Goal: Navigation & Orientation: Find specific page/section

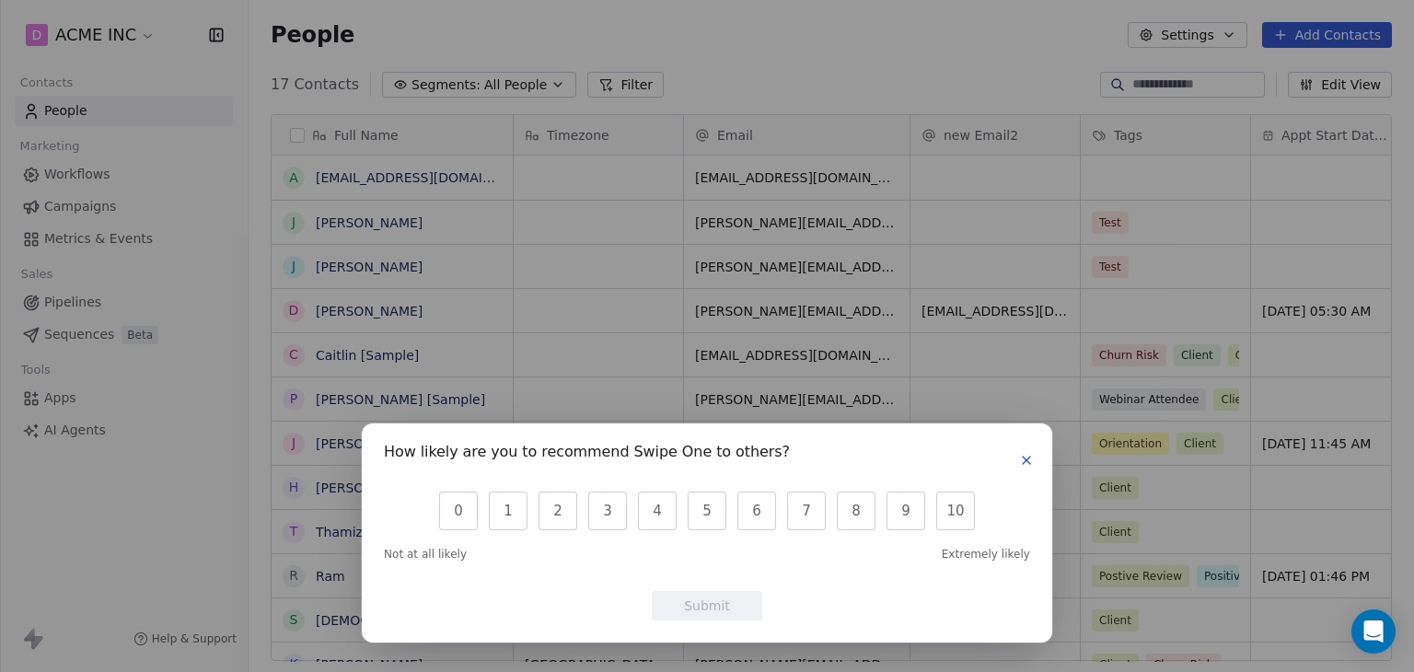
scroll to position [576, 1137]
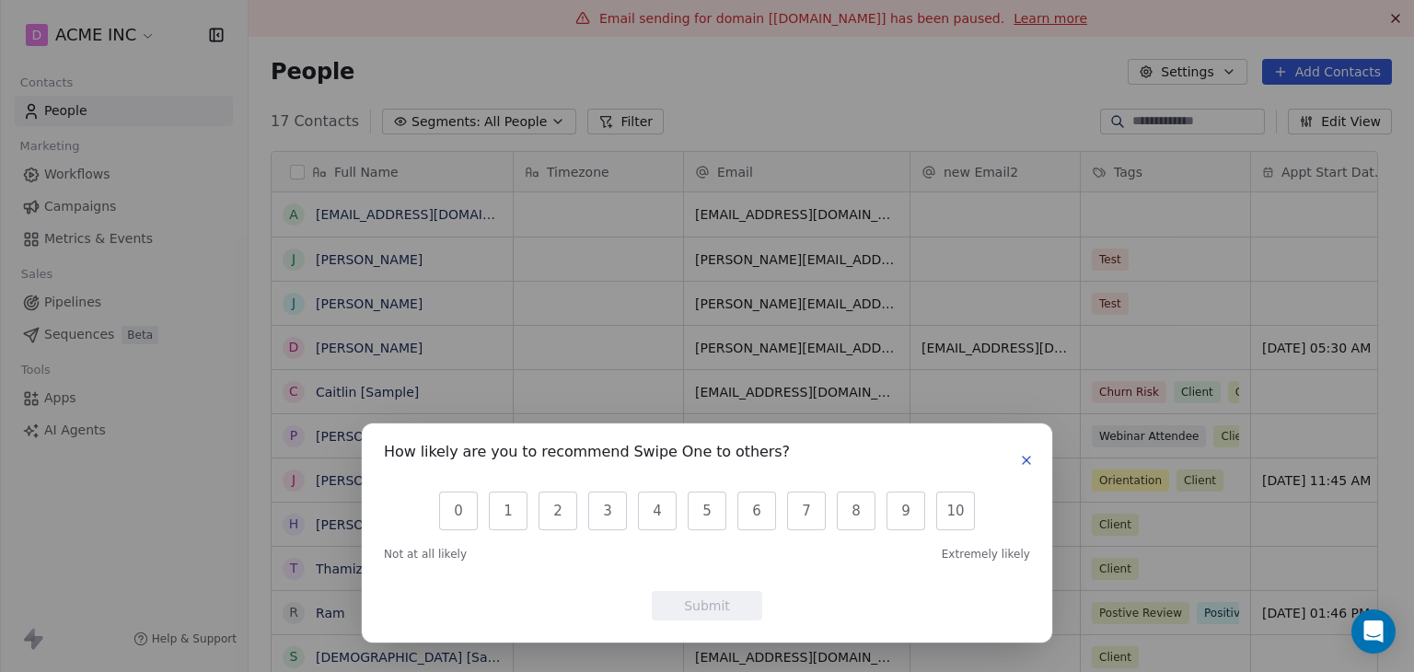
click at [1020, 454] on icon "button" at bounding box center [1026, 460] width 15 height 15
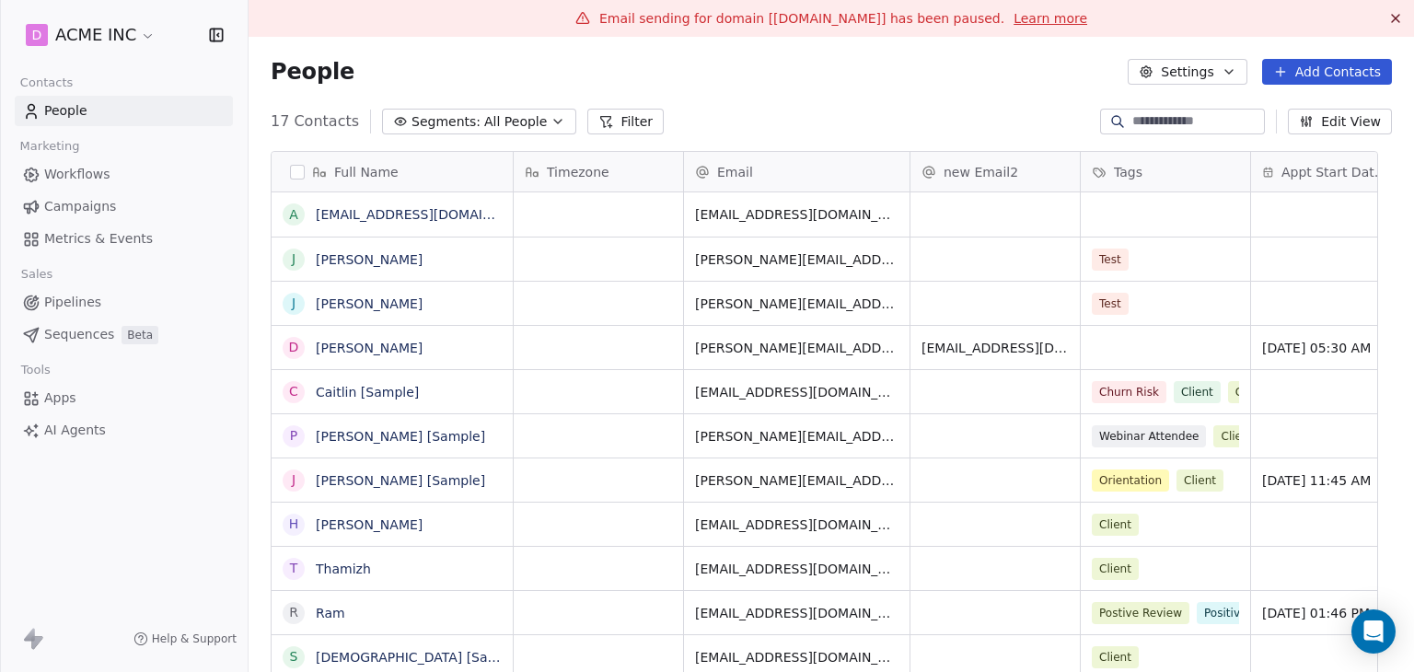
click at [59, 325] on span "Sequences" at bounding box center [79, 334] width 70 height 19
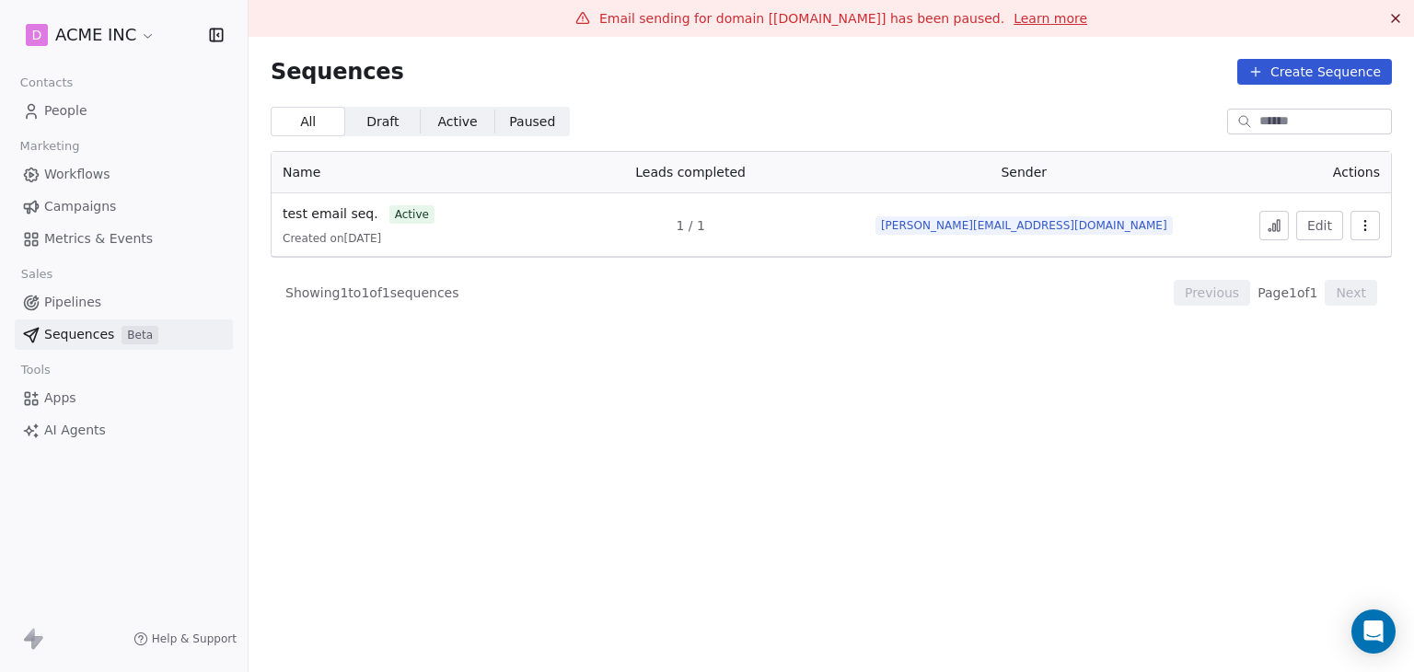
click at [103, 293] on link "Pipelines" at bounding box center [124, 302] width 218 height 30
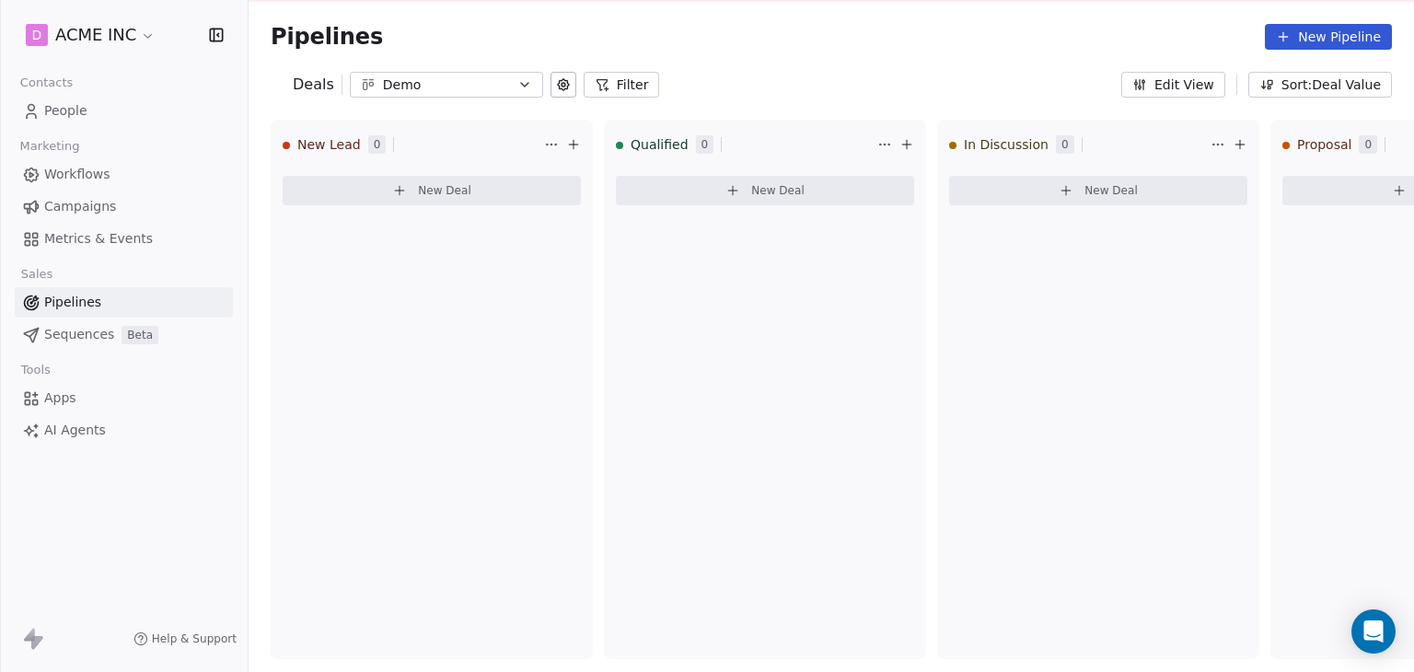
scroll to position [37, 0]
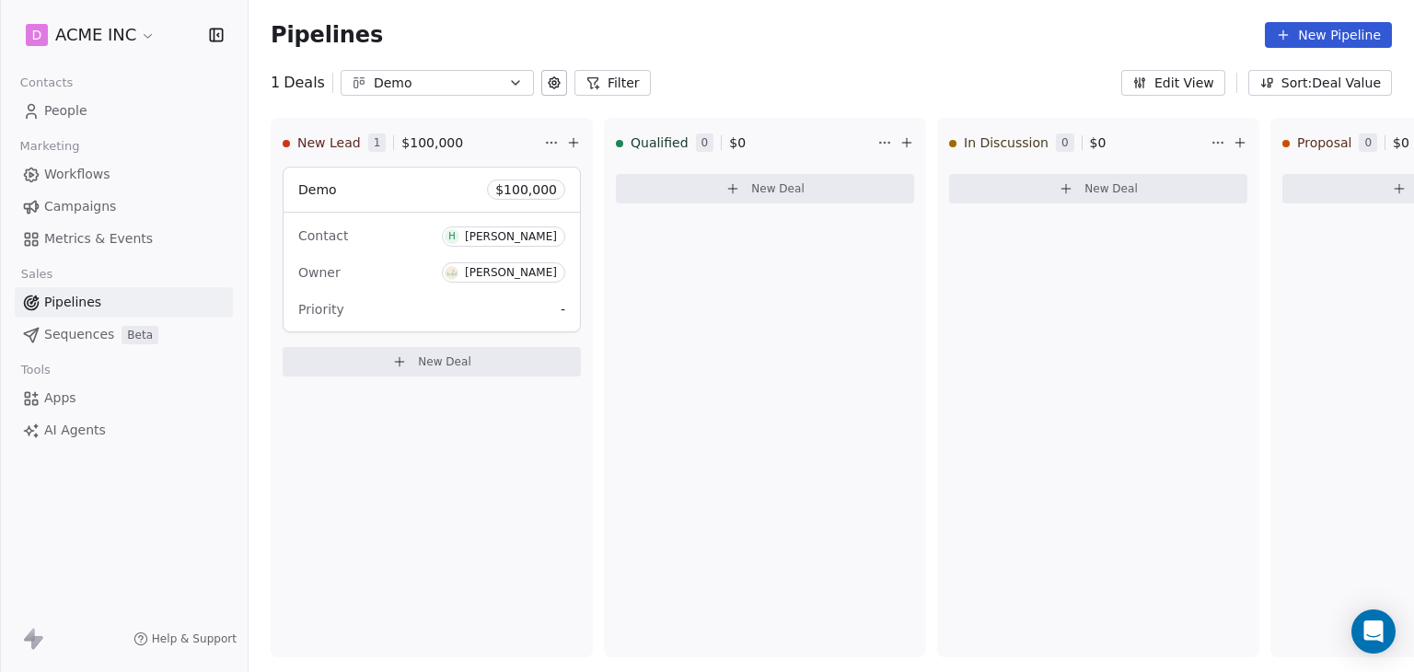
click at [603, 78] on button "Filter" at bounding box center [613, 83] width 76 height 26
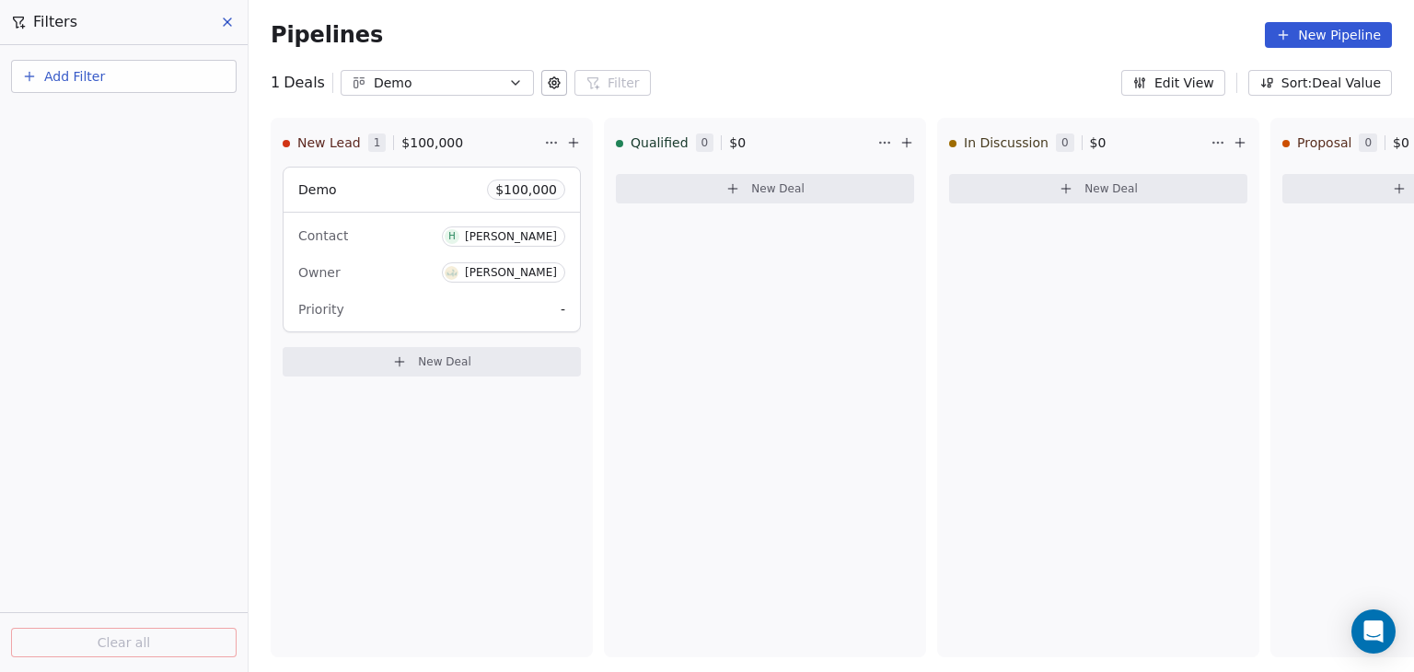
click at [141, 78] on button "Add Filter" at bounding box center [124, 76] width 226 height 33
click at [108, 122] on span "Deal properties" at bounding box center [79, 119] width 99 height 19
click at [726, 89] on html "D ACME INC Contacts People Marketing Workflows Campaigns Metrics & Events Sales…" at bounding box center [707, 336] width 1414 height 672
click at [577, 140] on icon at bounding box center [573, 142] width 15 height 15
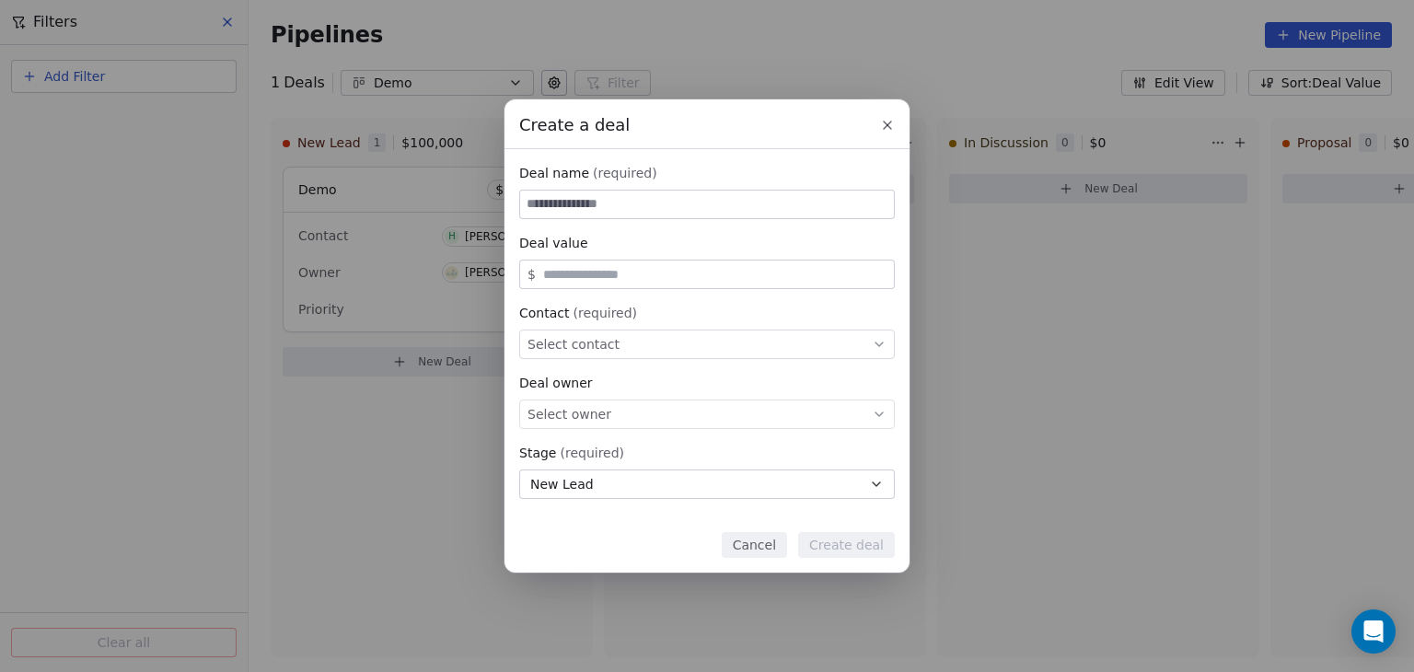
click at [882, 120] on icon at bounding box center [887, 125] width 15 height 15
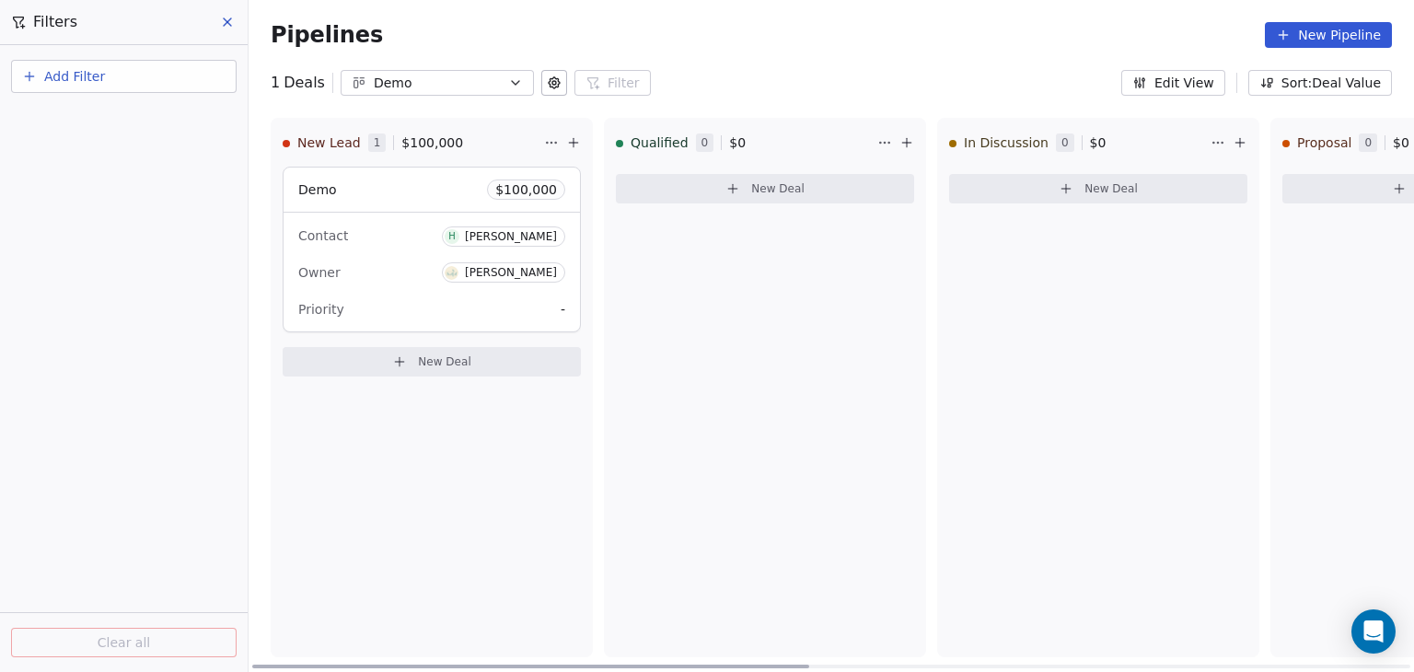
click at [1241, 146] on icon at bounding box center [1240, 142] width 15 height 15
click at [939, 44] on div "Create a deal Deal name (required) Deal value $ Contact (required) Select conta…" at bounding box center [707, 336] width 1414 height 672
click at [1210, 142] on html "D ACME INC Contacts People Marketing Workflows Campaigns Metrics & Events Sales…" at bounding box center [707, 336] width 1414 height 672
click at [939, 82] on html "D ACME INC Contacts People Marketing Workflows Campaigns Metrics & Events Sales…" at bounding box center [707, 336] width 1414 height 672
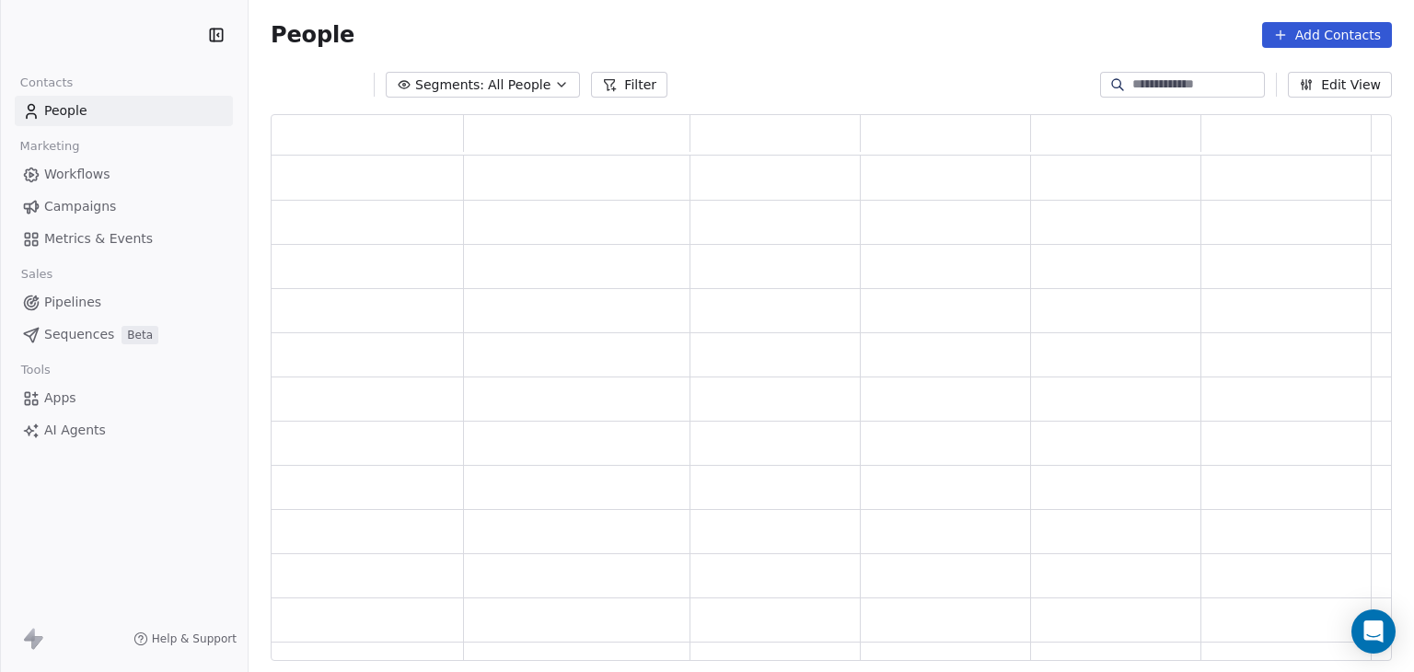
scroll to position [532, 1107]
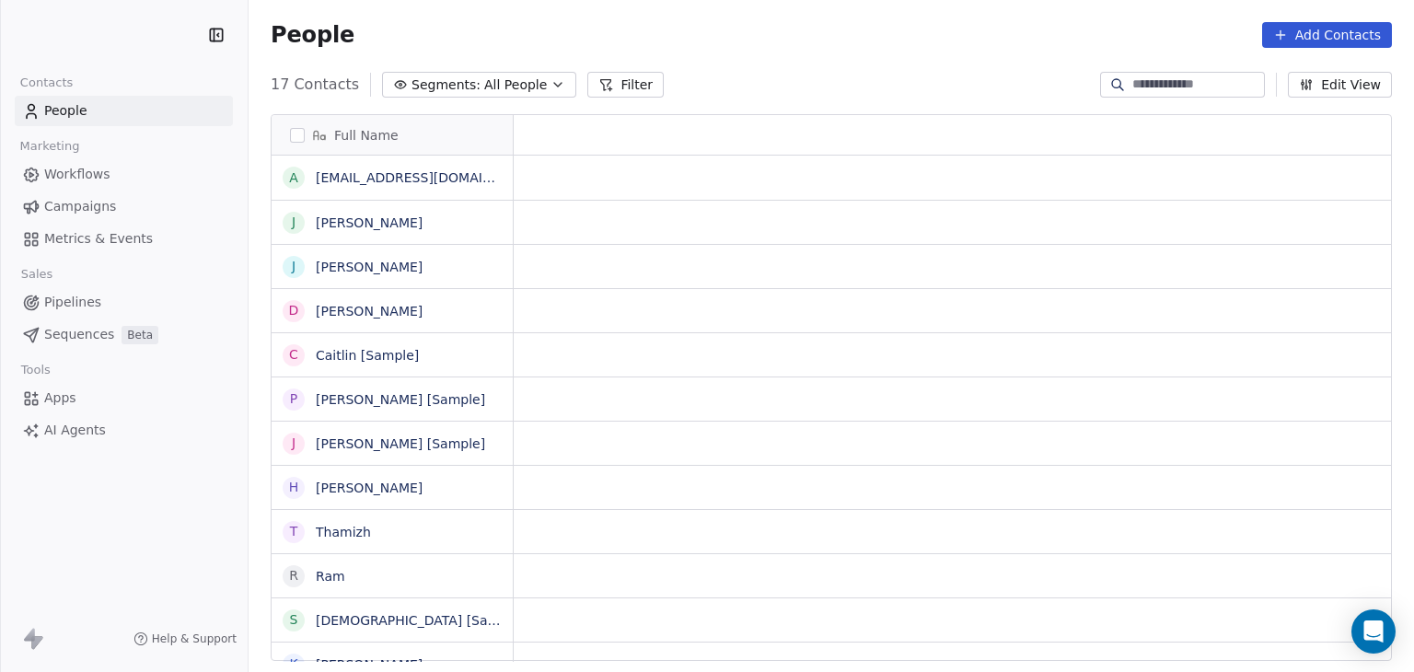
click at [96, 185] on link "Workflows" at bounding box center [124, 174] width 218 height 30
